Goal: Information Seeking & Learning: Understand process/instructions

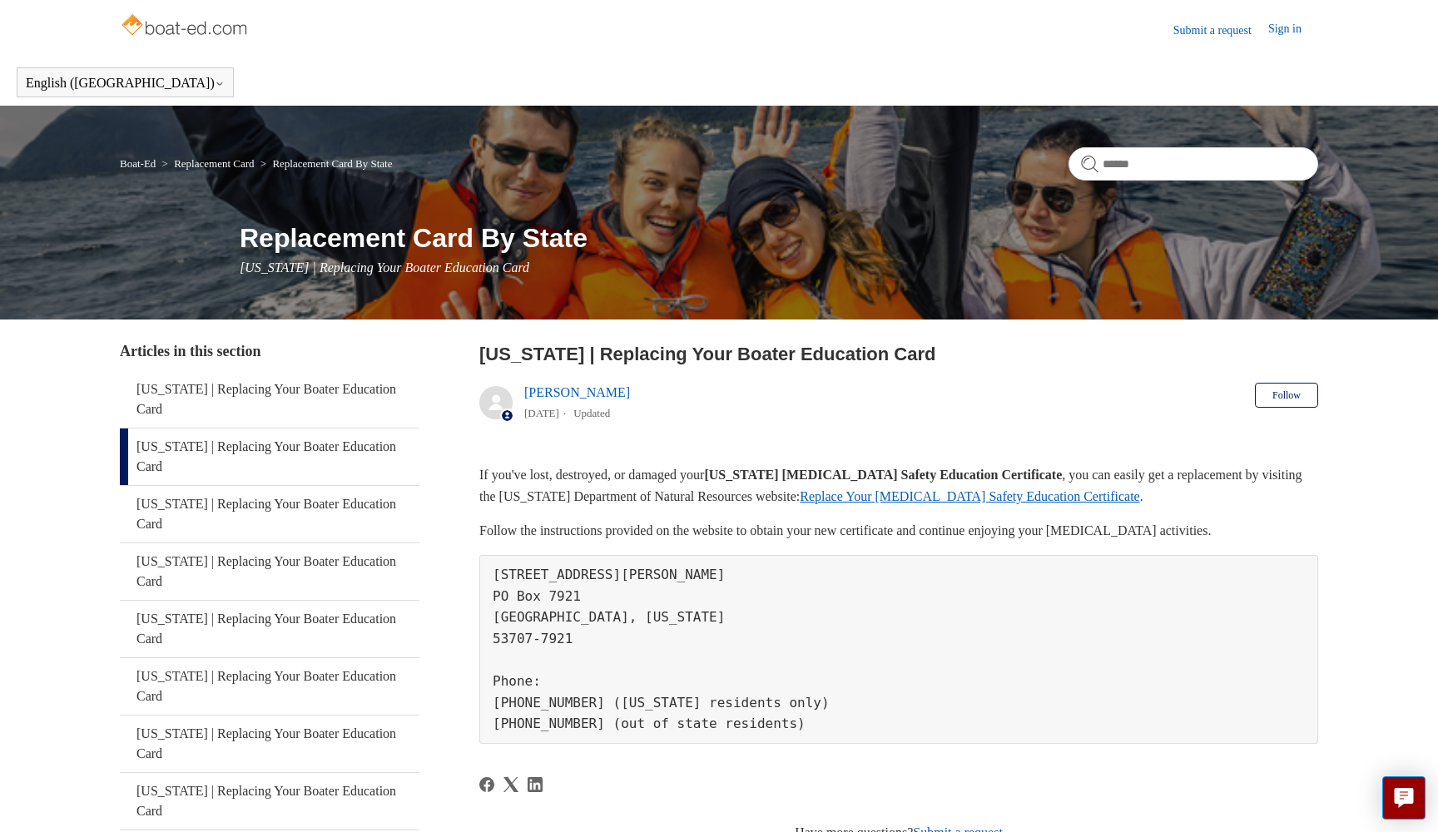
click at [935, 494] on link "Replace Your [MEDICAL_DATA] Safety Education Certificate" at bounding box center [969, 496] width 339 height 14
click at [962, 503] on link "Replace Your [MEDICAL_DATA] Safety Education Certificate" at bounding box center [969, 496] width 339 height 14
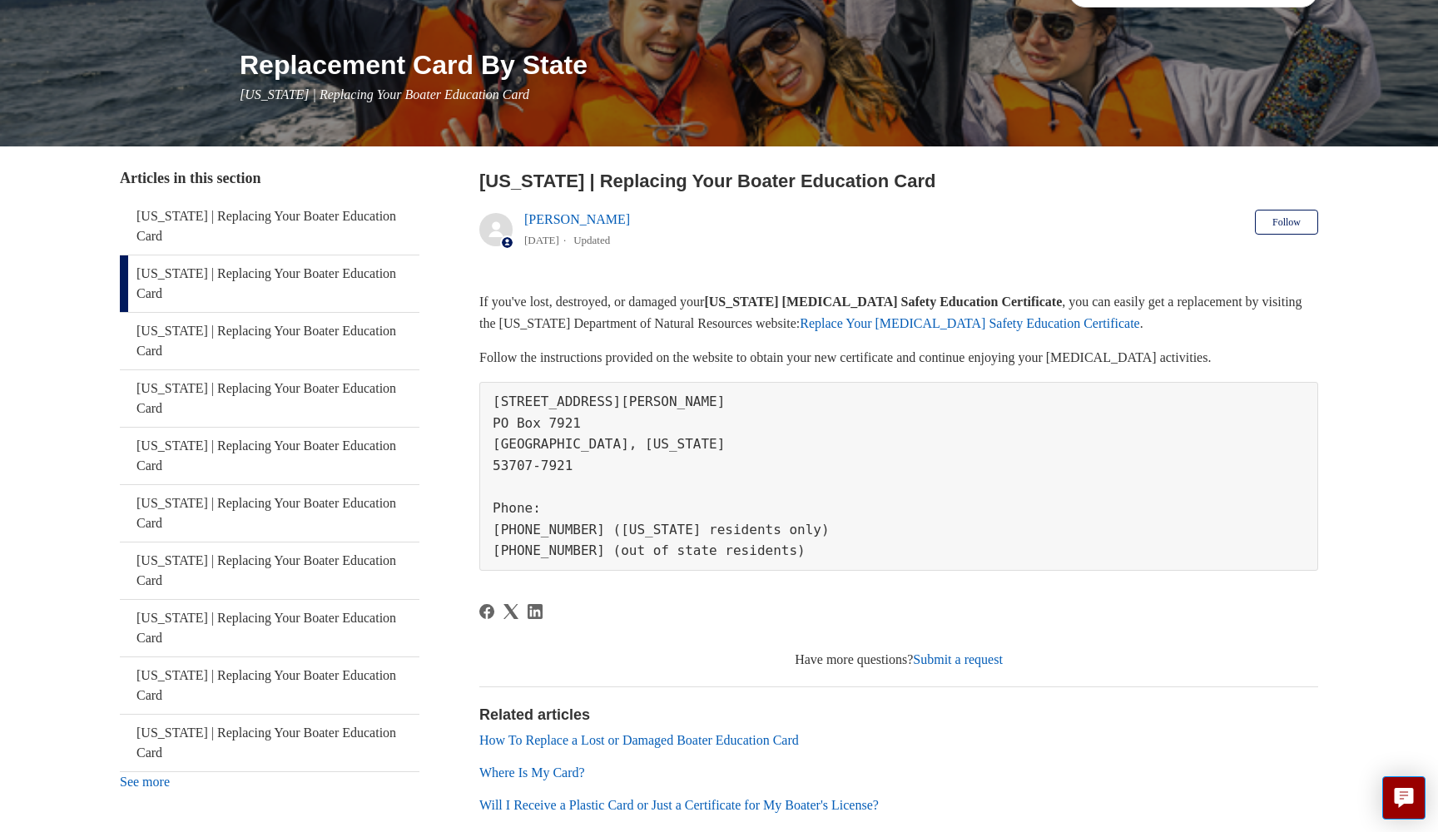
scroll to position [175, 0]
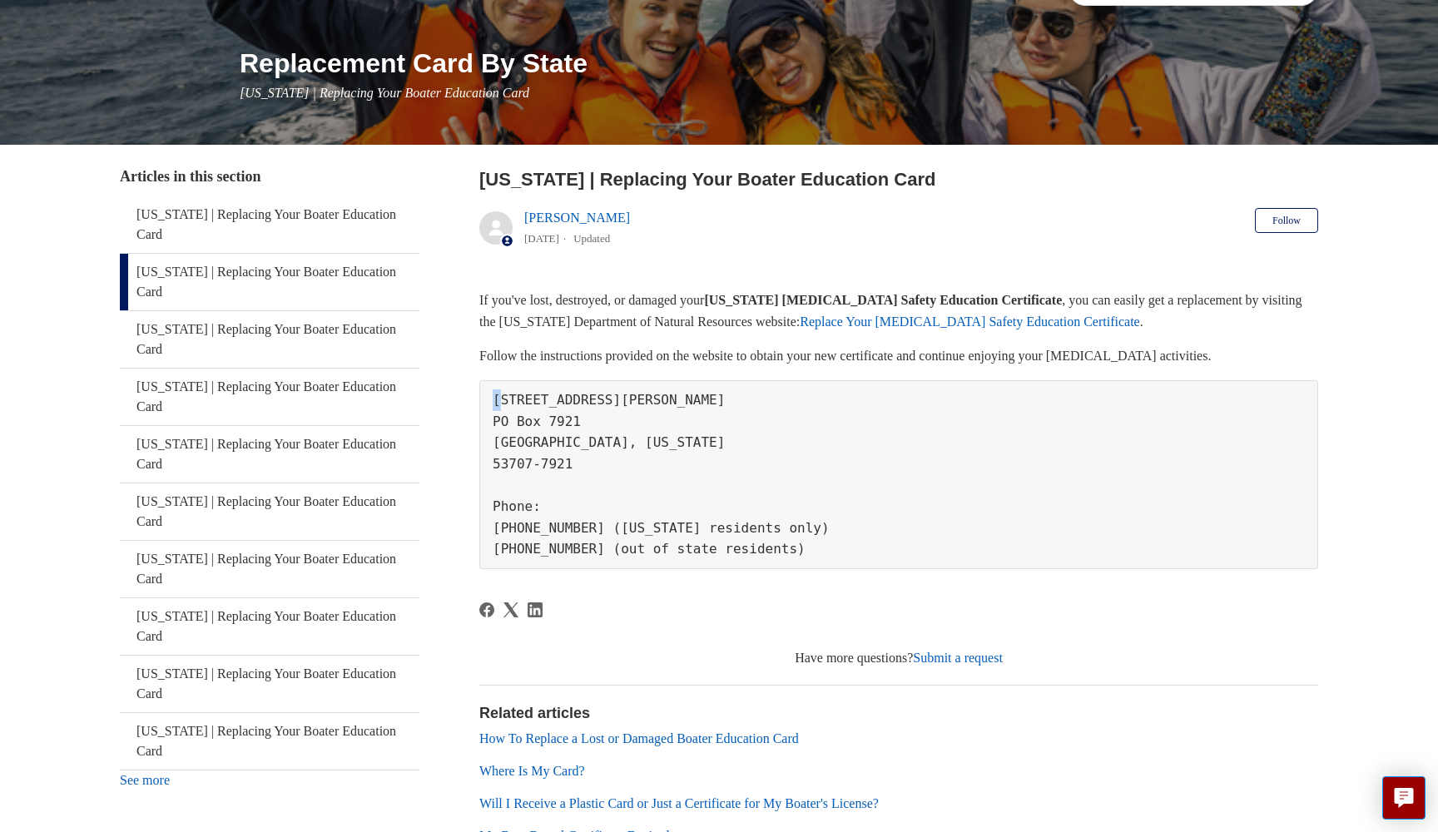
click at [500, 404] on pre "[STREET_ADDRESS][PERSON_NAME][US_STATE][PHONE_NUMBER] Phone: [PHONE_NUMBER] ([U…" at bounding box center [898, 474] width 839 height 189
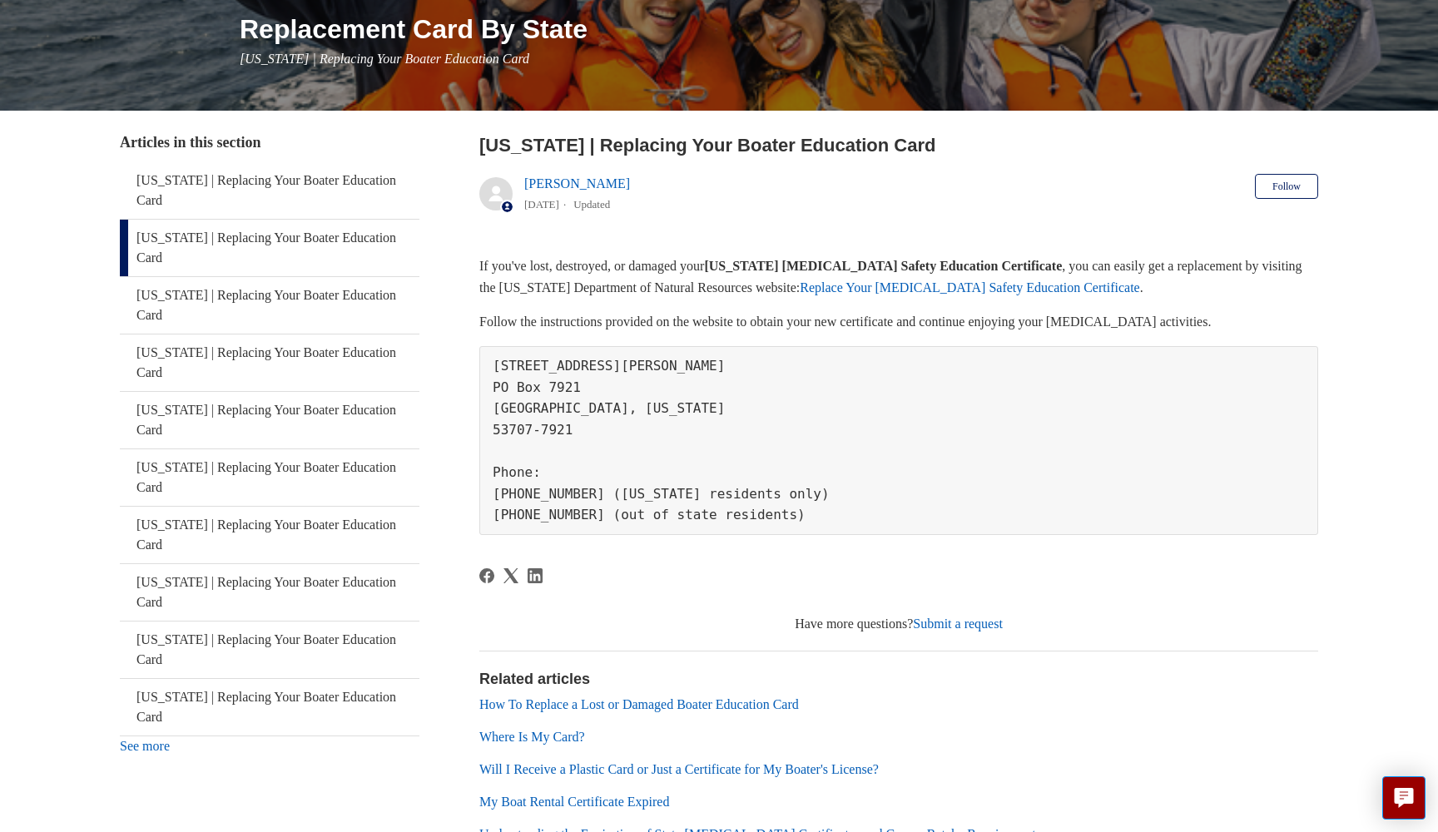
click at [594, 504] on pre "[STREET_ADDRESS][PERSON_NAME][US_STATE][PHONE_NUMBER] Phone: [PHONE_NUMBER] ([U…" at bounding box center [898, 440] width 839 height 189
drag, startPoint x: 597, startPoint y: 508, endPoint x: 507, endPoint y: 462, distance: 101.6
click at [521, 465] on pre "[STREET_ADDRESS][PERSON_NAME][US_STATE][PHONE_NUMBER] Phone: [PHONE_NUMBER] ([U…" at bounding box center [898, 440] width 839 height 189
click at [517, 441] on pre "[STREET_ADDRESS][PERSON_NAME][US_STATE][PHONE_NUMBER] Phone: [PHONE_NUMBER] ([U…" at bounding box center [898, 440] width 839 height 189
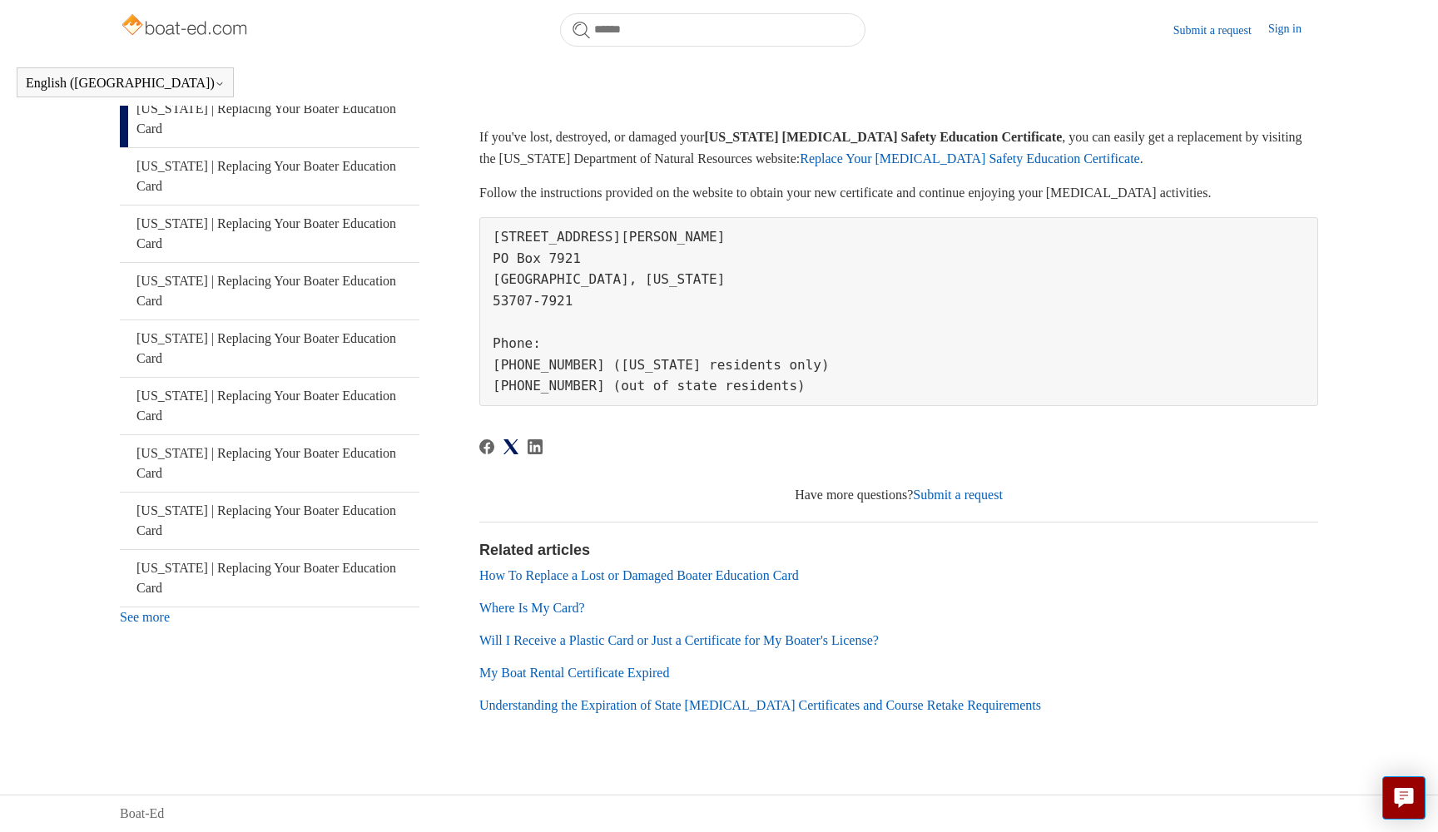
scroll to position [332, 0]
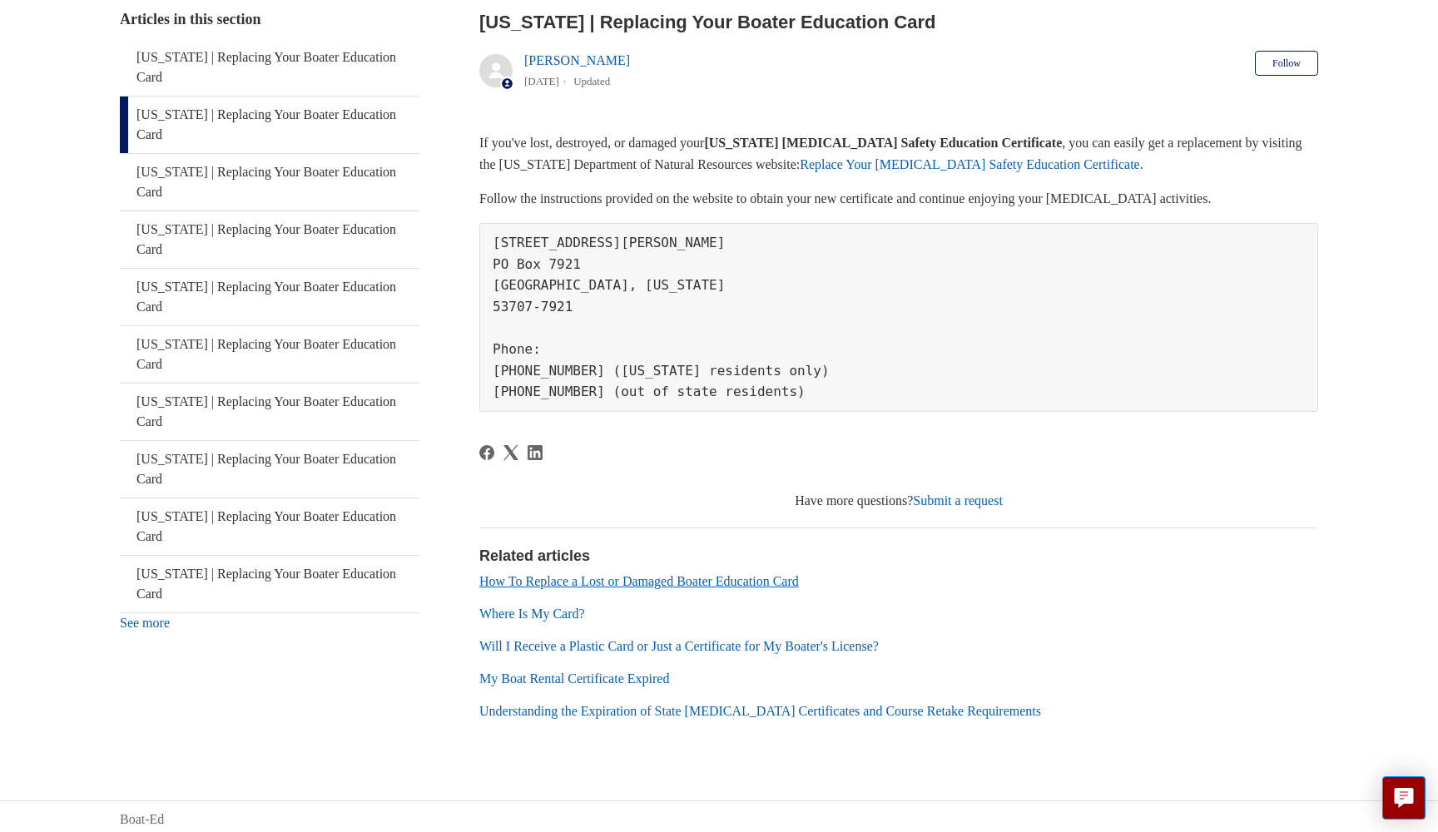
click at [766, 582] on link "How To Replace a Lost or Damaged Boater Education Card" at bounding box center [638, 581] width 319 height 14
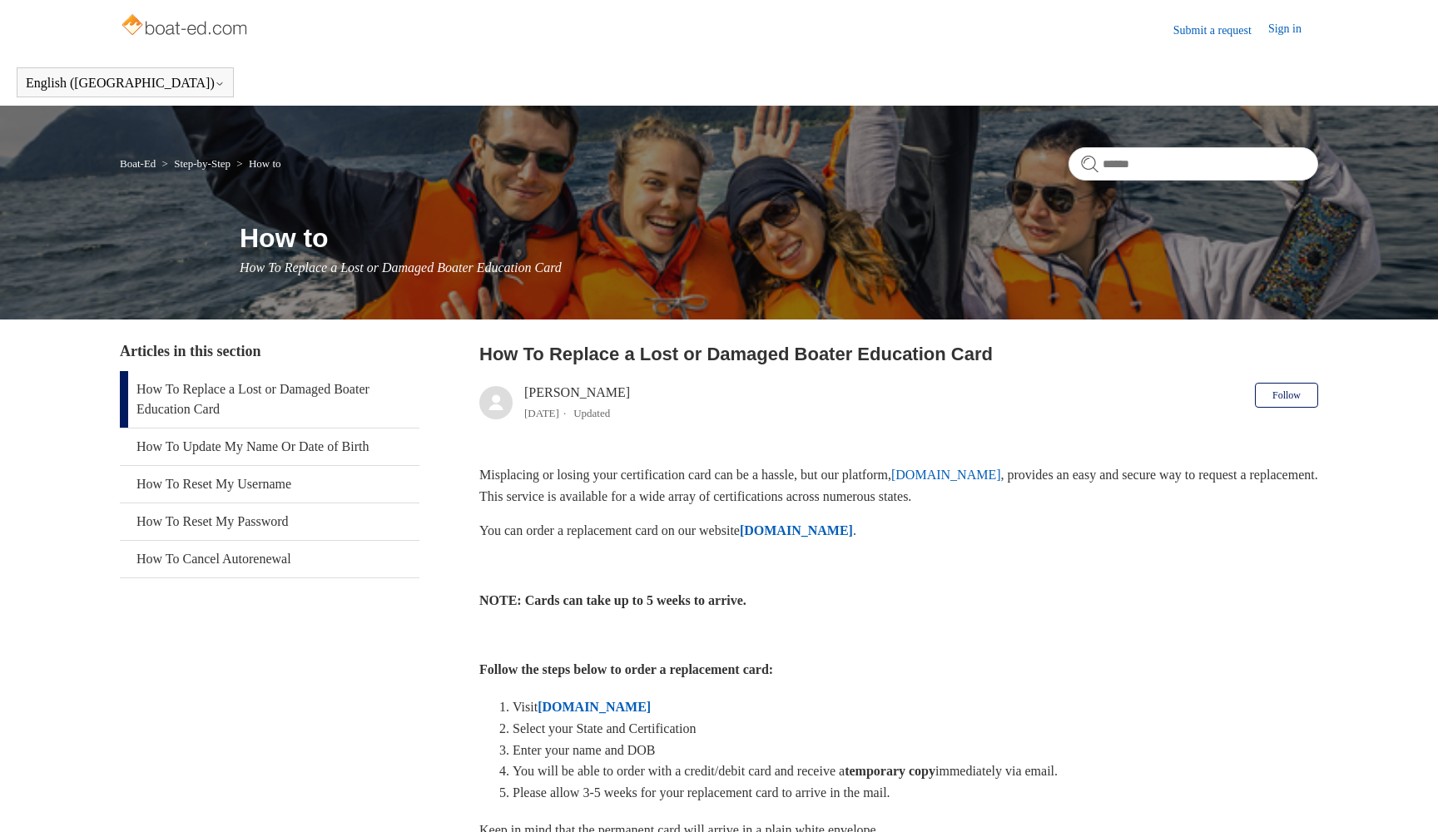
click at [768, 573] on p at bounding box center [898, 566] width 839 height 22
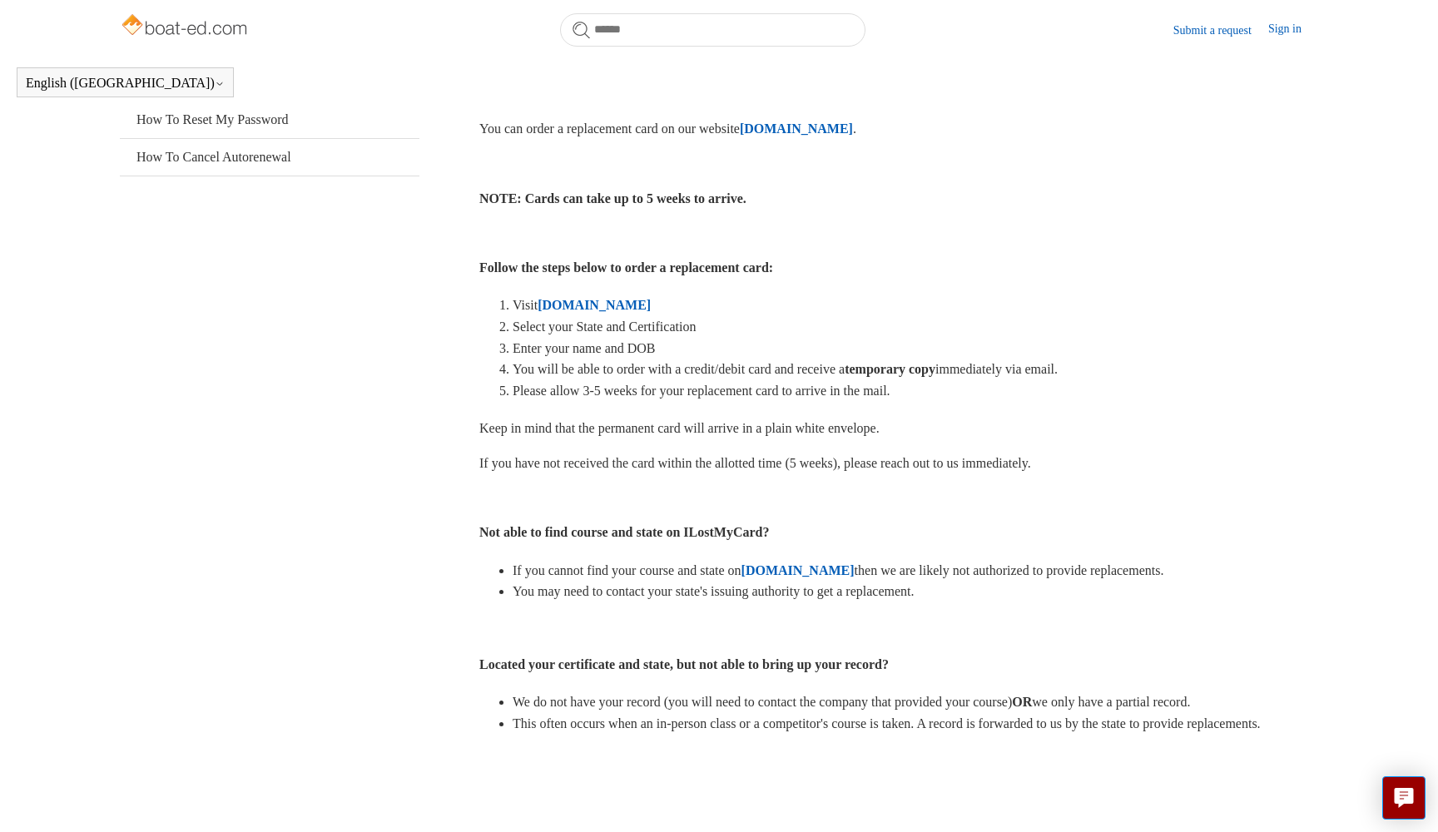
scroll to position [354, 0]
